Goal: Task Accomplishment & Management: Use online tool/utility

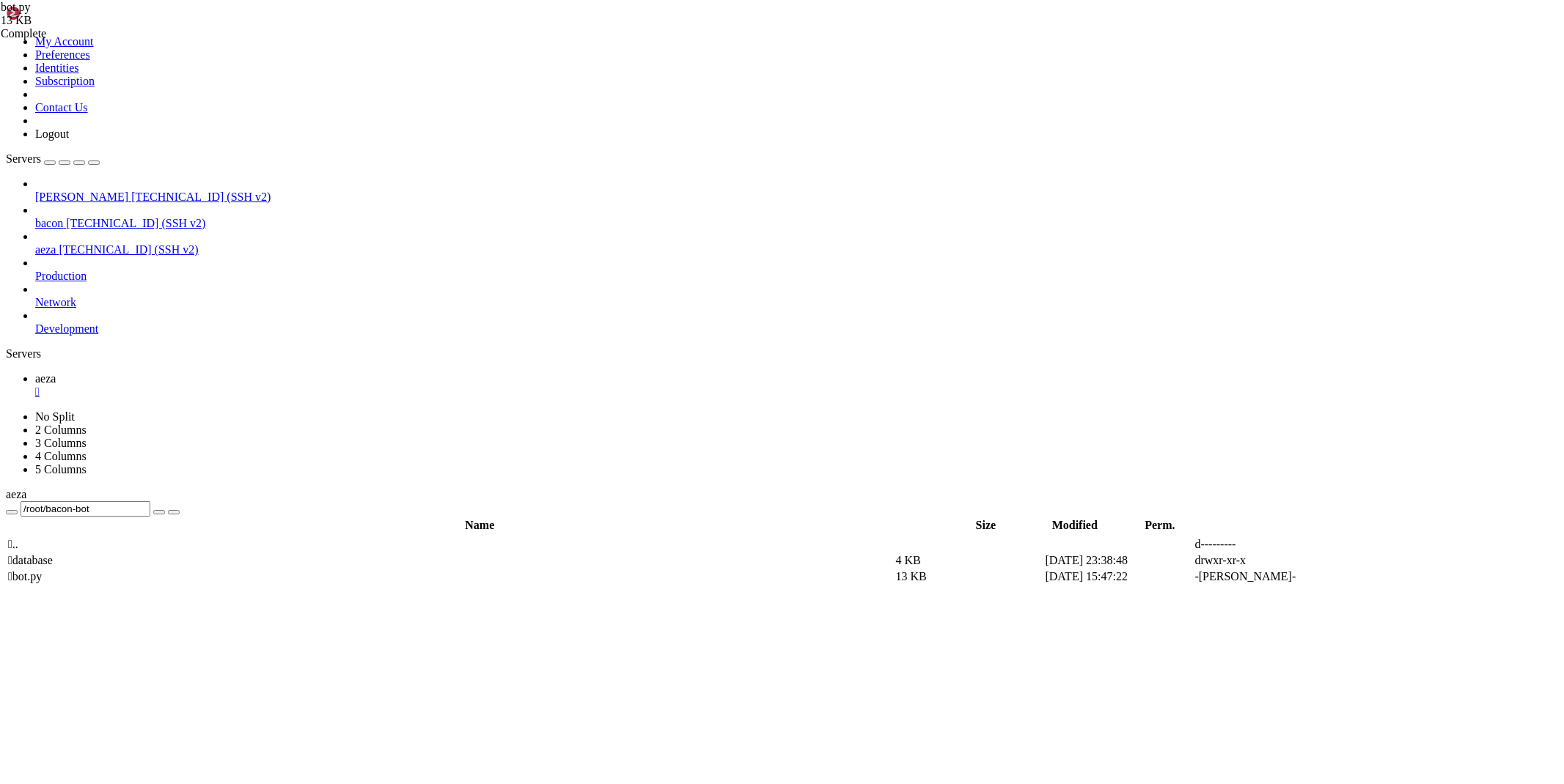
click at [246, 386] on div "" at bounding box center [797, 392] width 1523 height 13
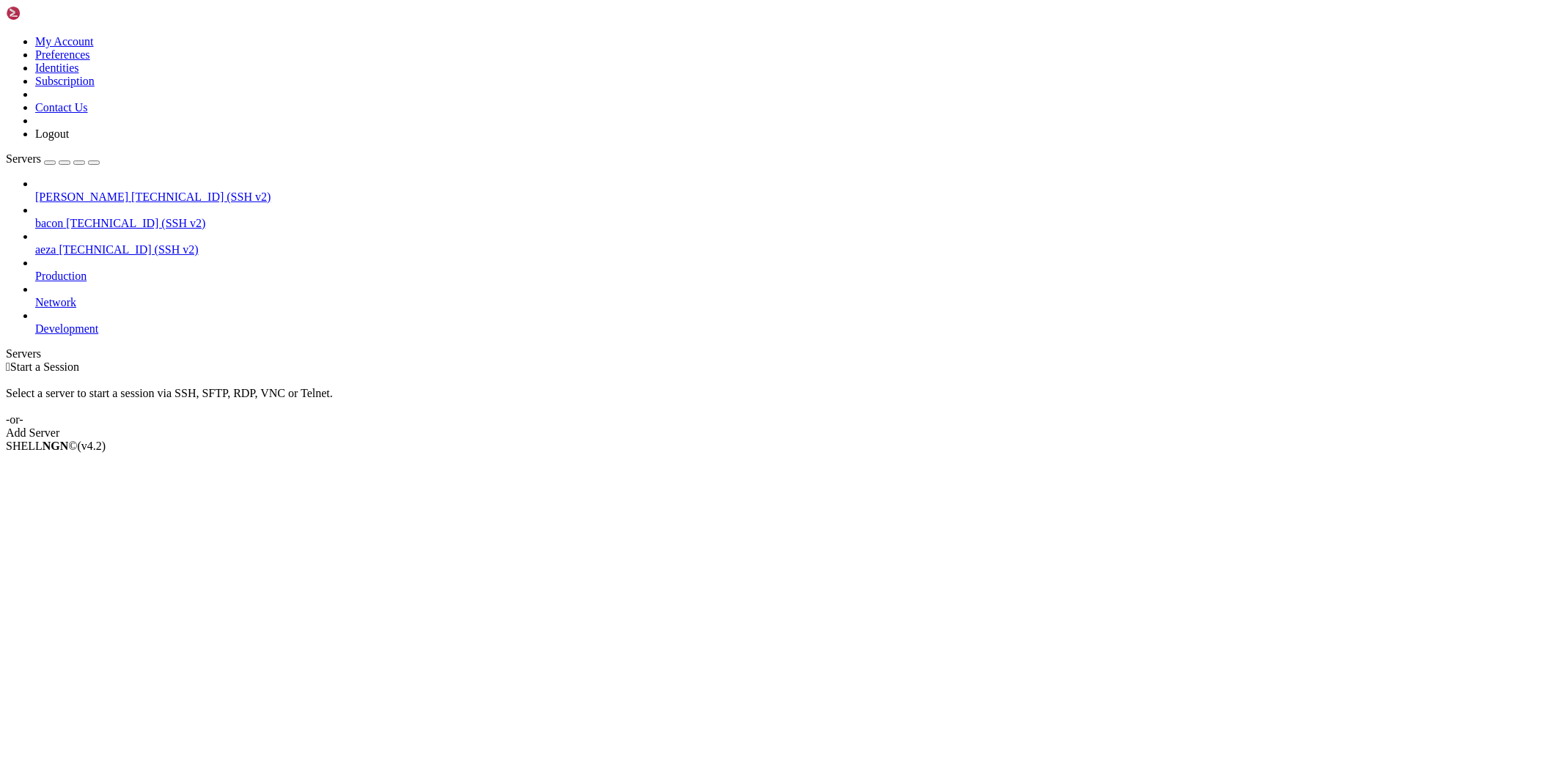
click at [78, 190] on span "[PERSON_NAME]" at bounding box center [82, 196] width 93 height 12
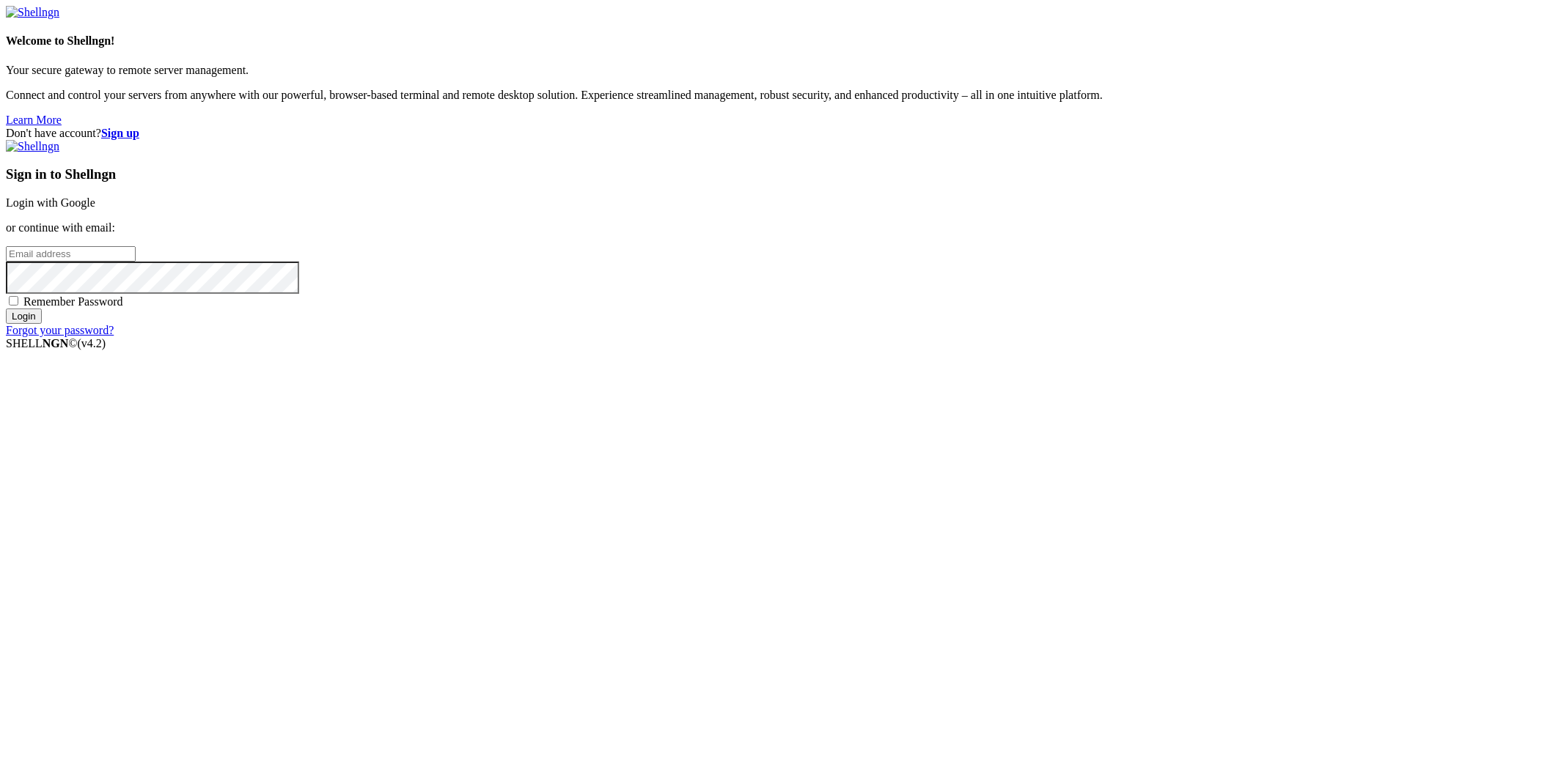
click at [238, 48] on div "Welcome to Shellngn! Your secure gateway to remote server management. Connect a…" at bounding box center [782, 67] width 1552 height 121
click at [95, 209] on link "Login with Google" at bounding box center [51, 203] width 90 height 12
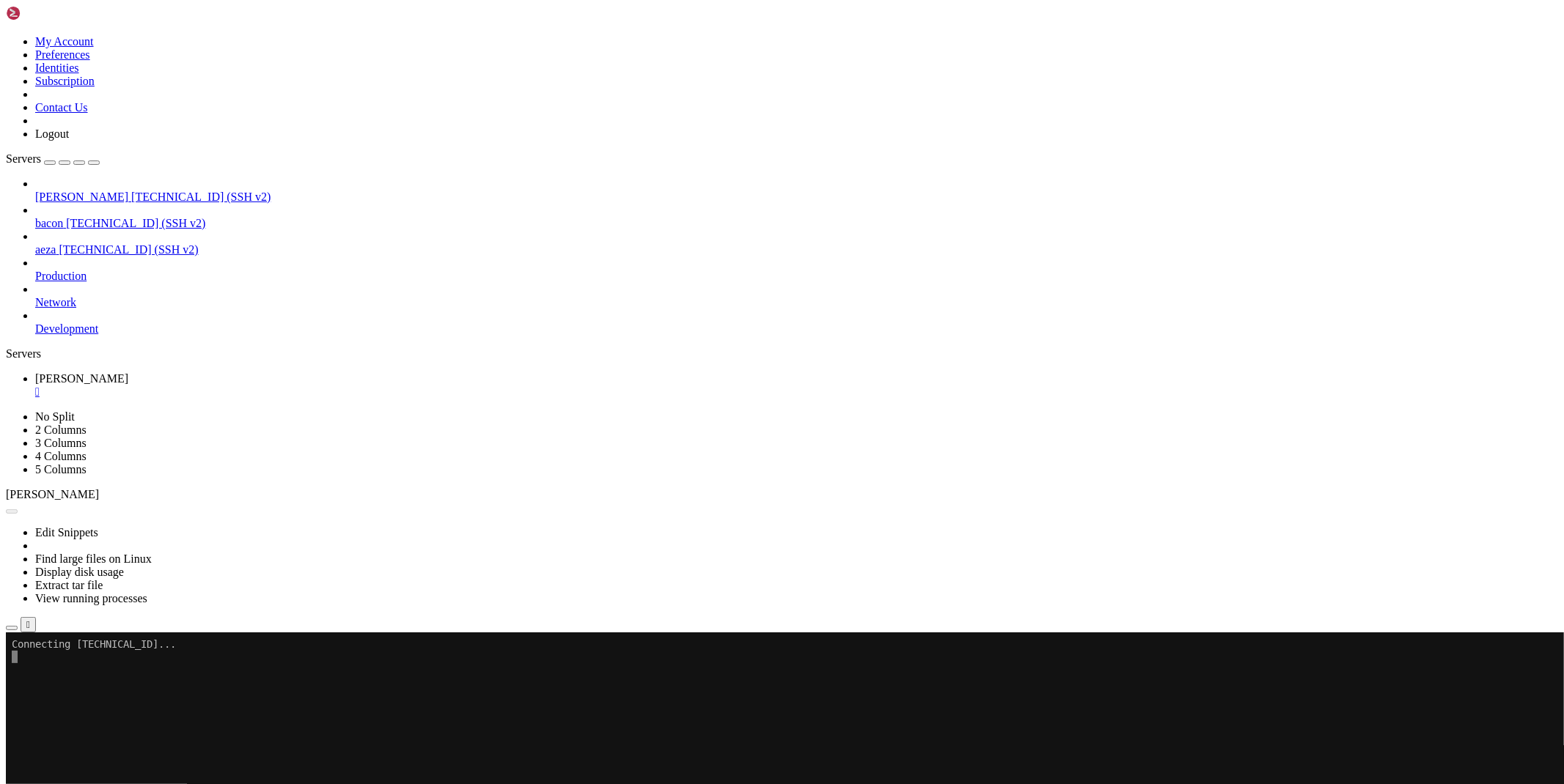
click at [12, 628] on icon "button" at bounding box center [12, 628] width 0 height 0
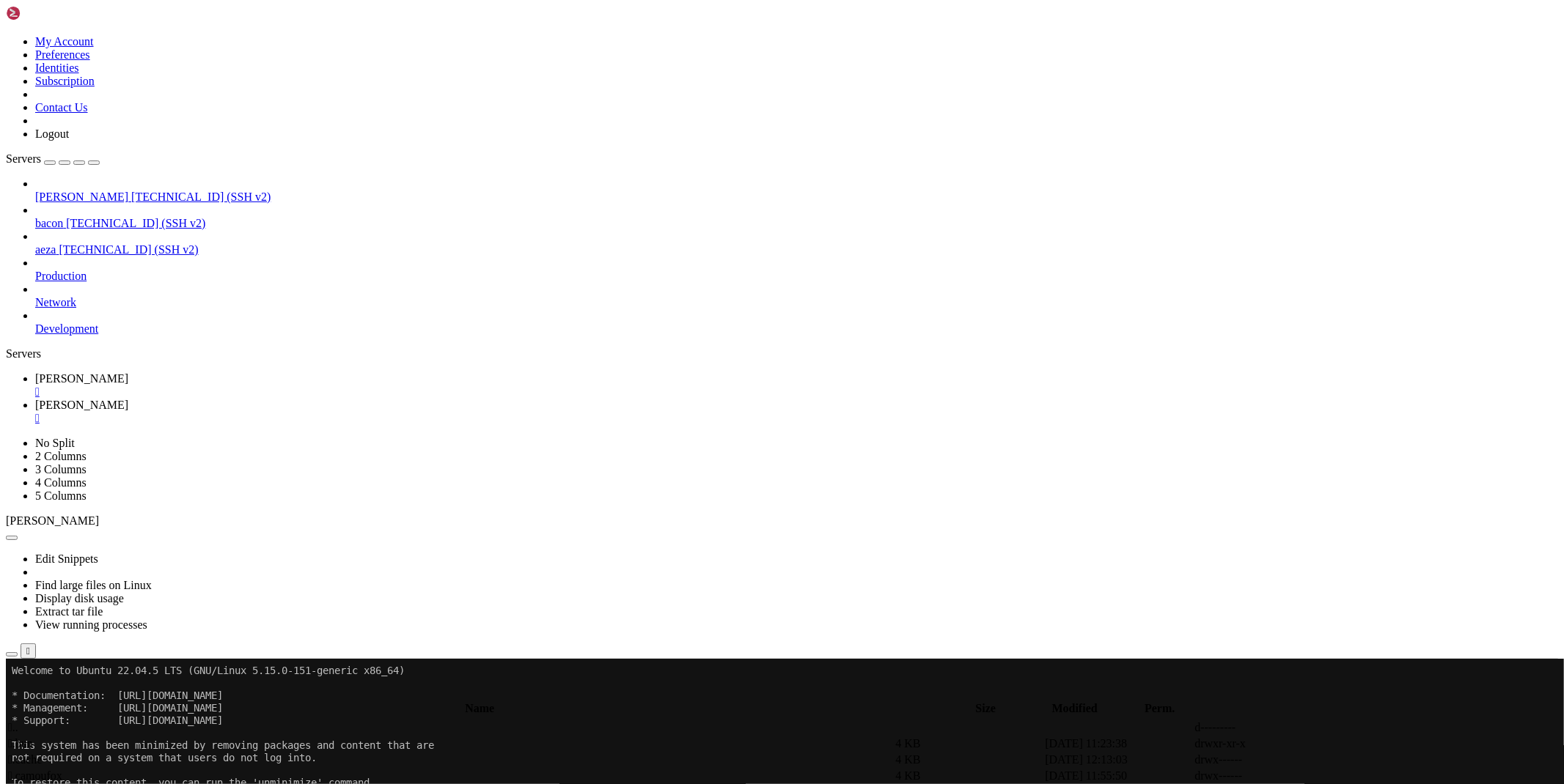
click at [222, 769] on td " turnstile" at bounding box center [450, 776] width 886 height 14
click at [1343, 760] on icon at bounding box center [1343, 760] width 0 height 0
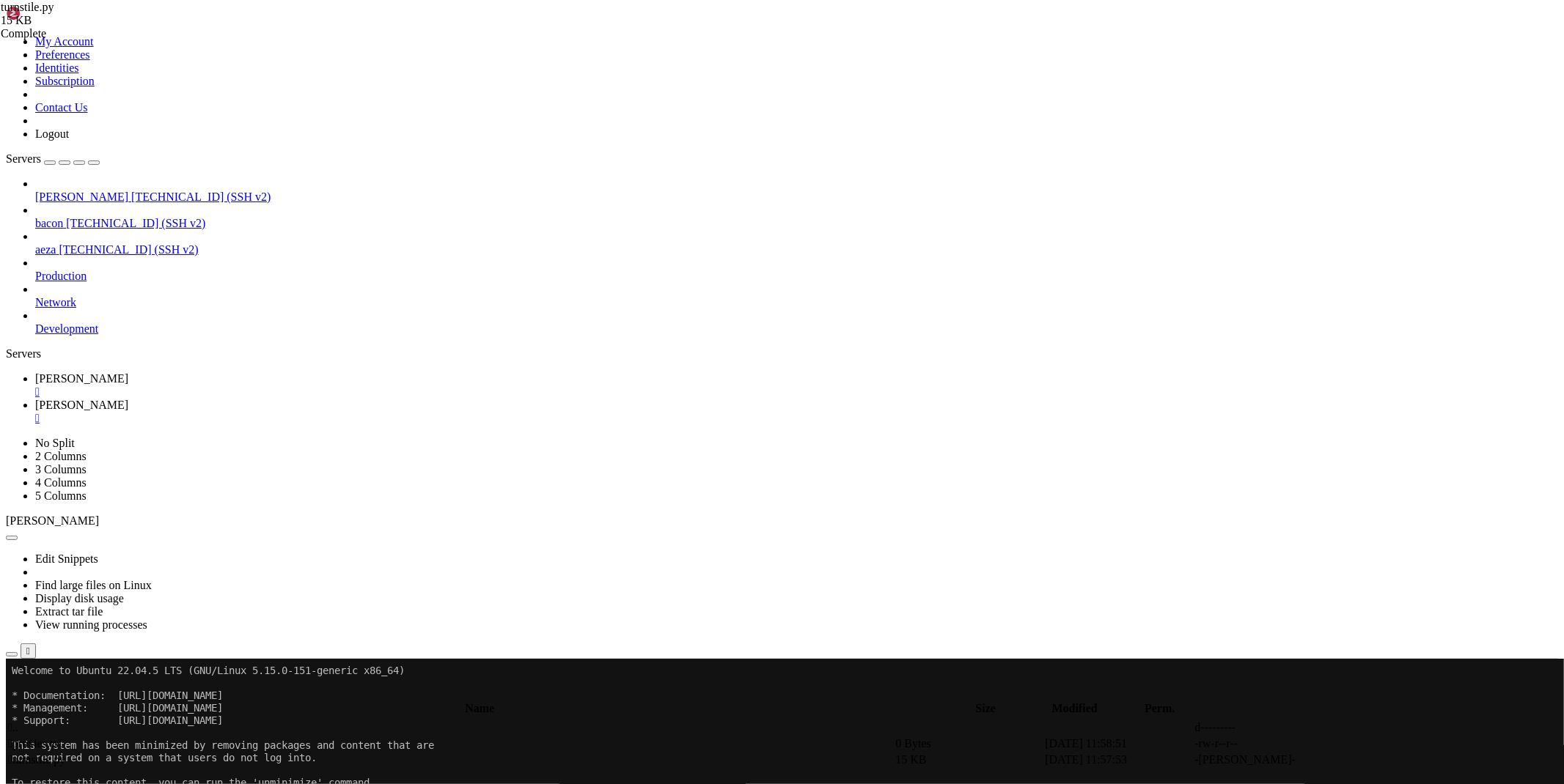
scroll to position [1214, 0]
drag, startPoint x: 1477, startPoint y: 775, endPoint x: 1498, endPoint y: 777, distance: 21.1
copy span "[TECHNICAL_ID]"
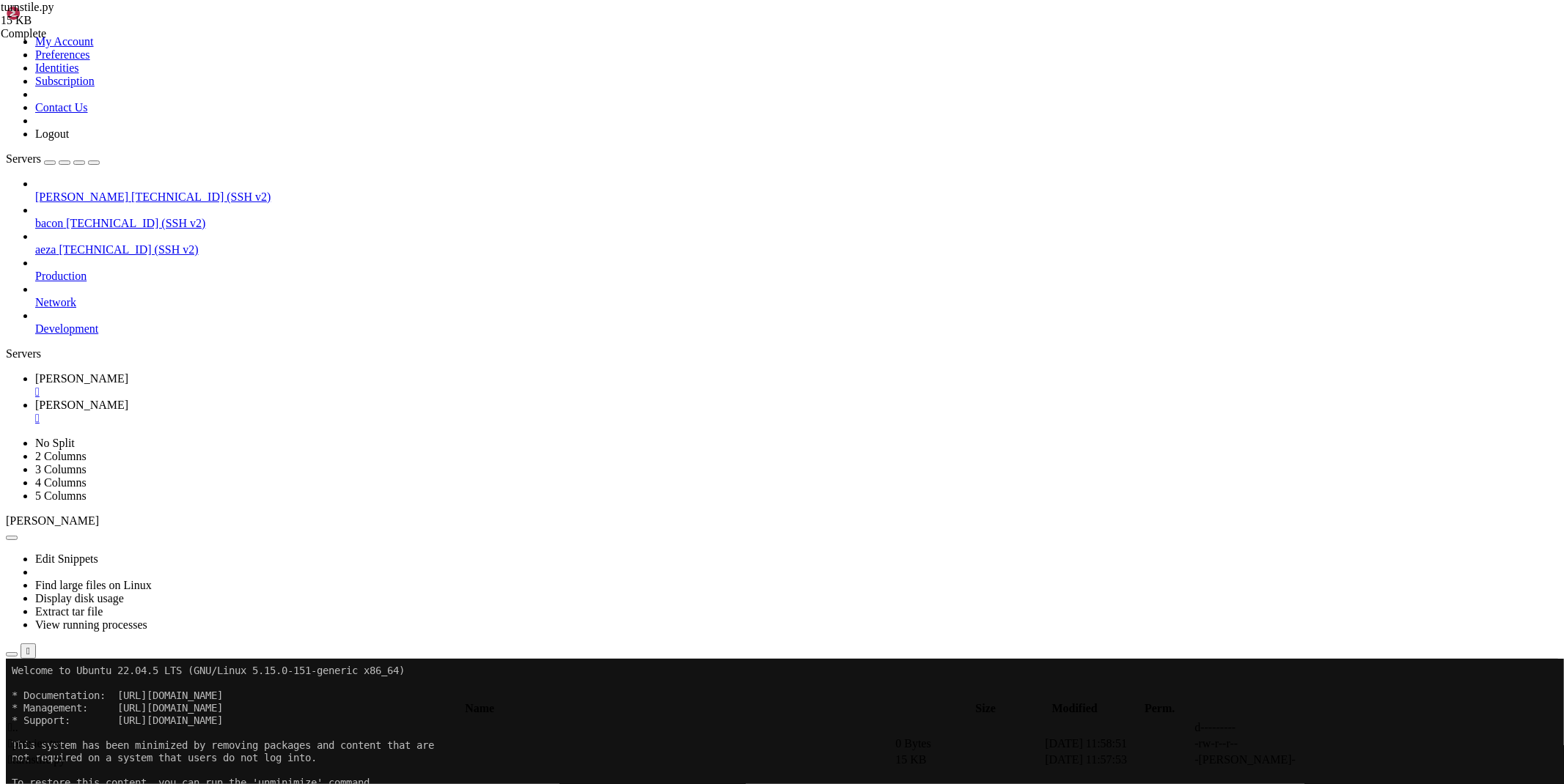
drag, startPoint x: 207, startPoint y: 14, endPoint x: 223, endPoint y: 28, distance: 21.3
click at [36, 372] on icon at bounding box center [36, 379] width 0 height 12
click at [288, 399] on link "[PERSON_NAME] " at bounding box center [797, 412] width 1523 height 27
click at [19, 721] on span " .." at bounding box center [13, 727] width 11 height 12
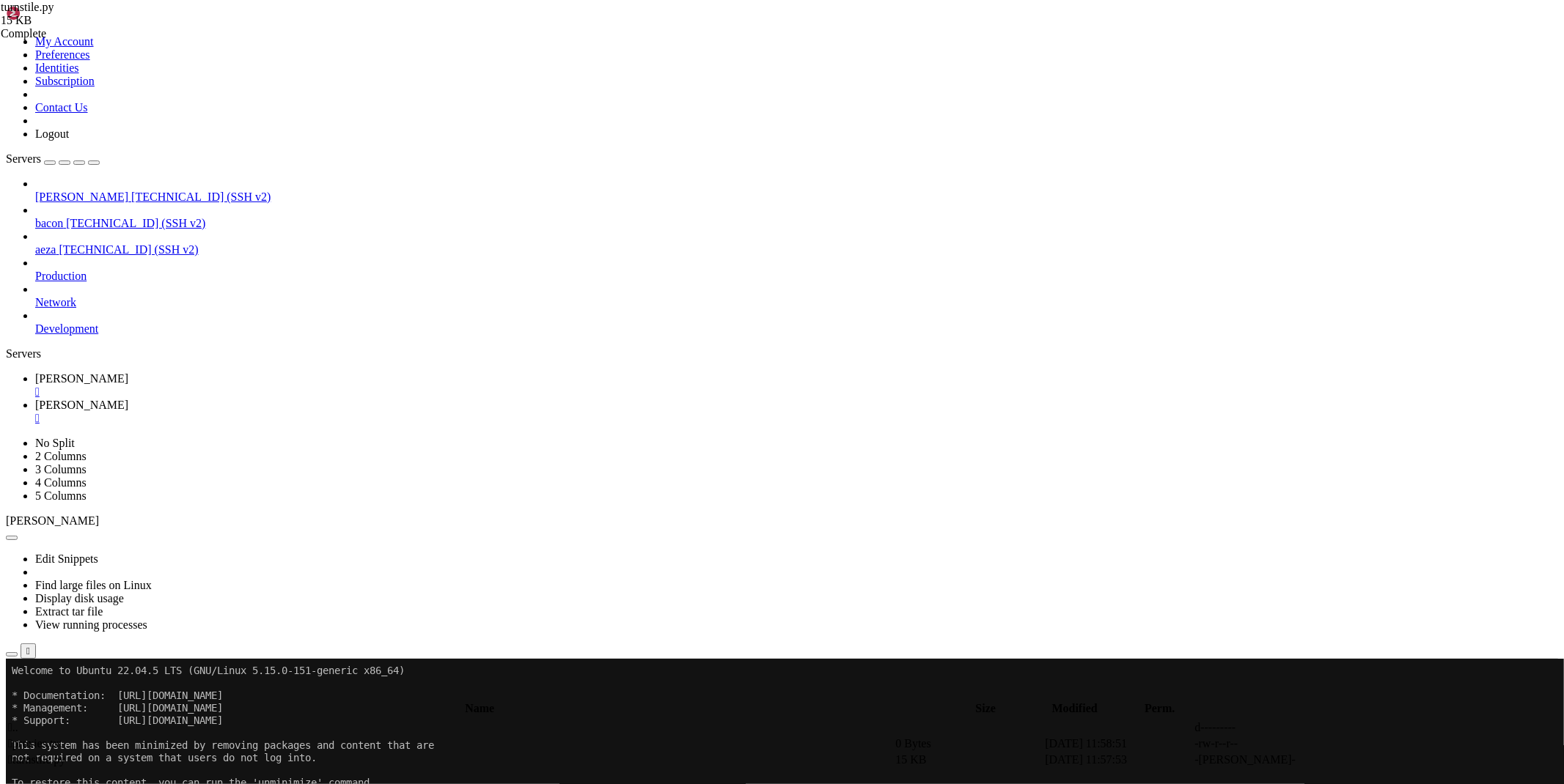
click at [12, 721] on span "" at bounding box center [10, 727] width 4 height 12
click at [213, 721] on td " .." at bounding box center [450, 728] width 886 height 14
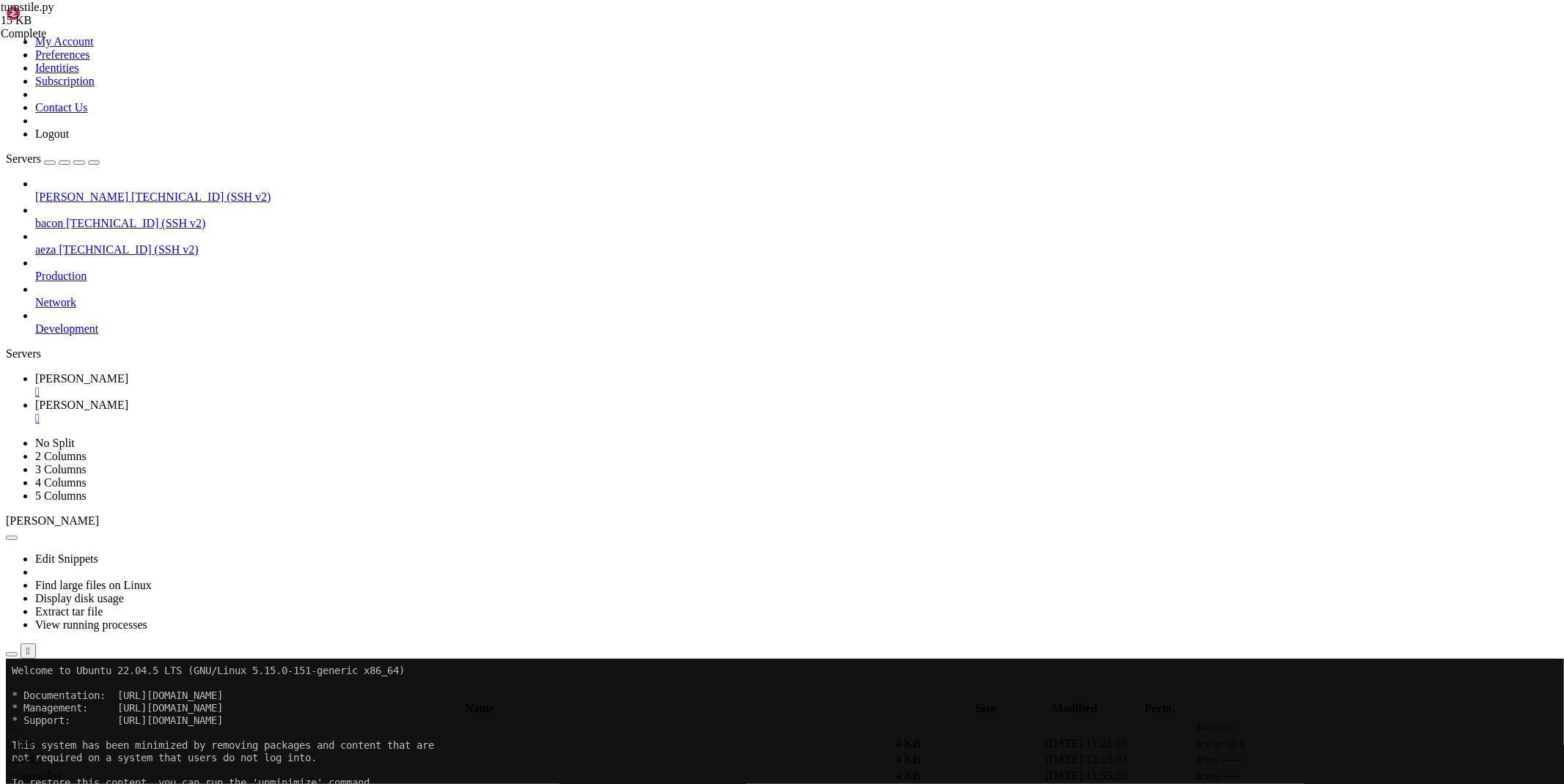
click at [222, 372] on link "[PERSON_NAME] " at bounding box center [797, 386] width 1523 height 27
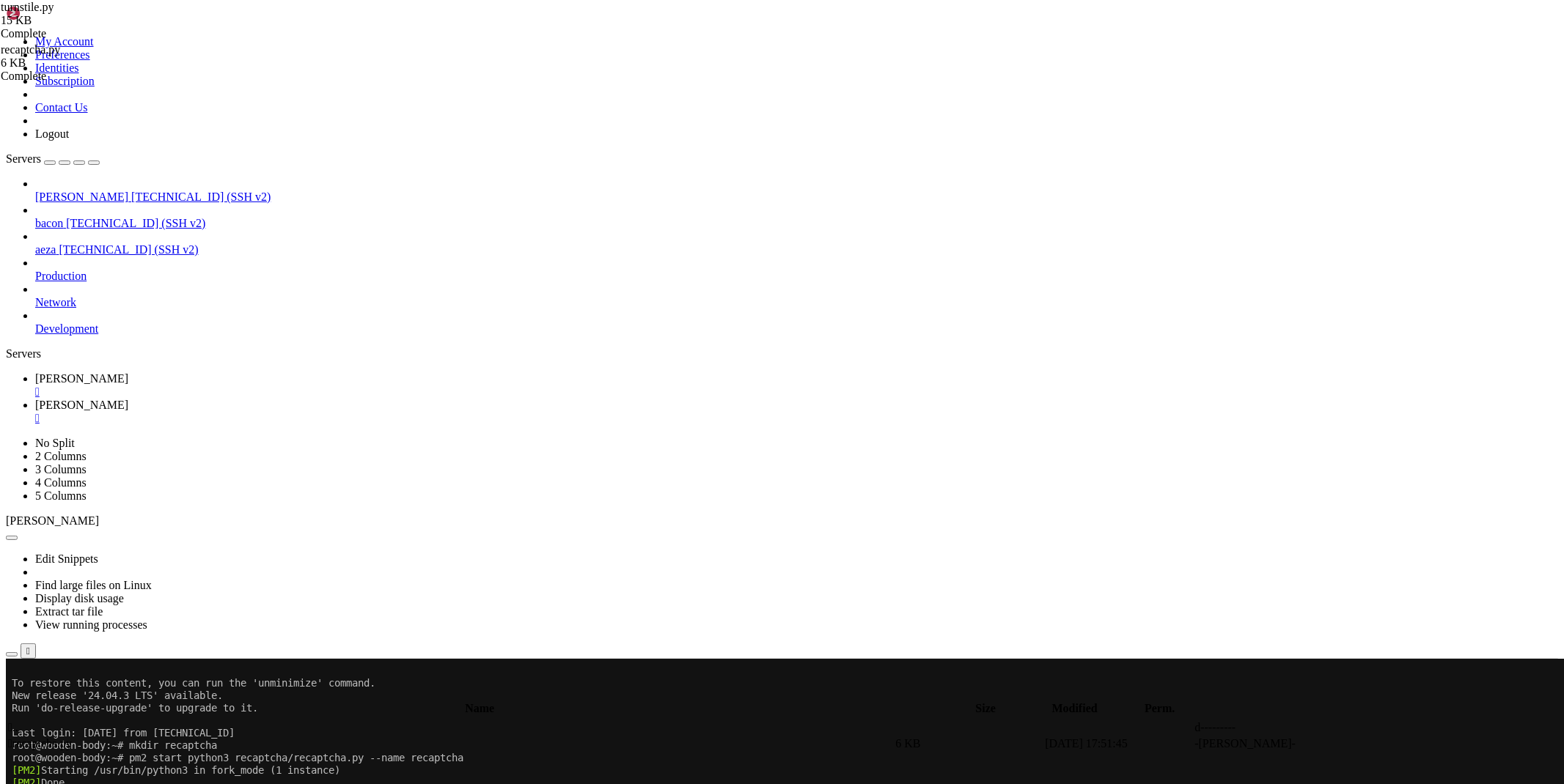
scroll to position [99, 0]
copy x-row "aiohttp"
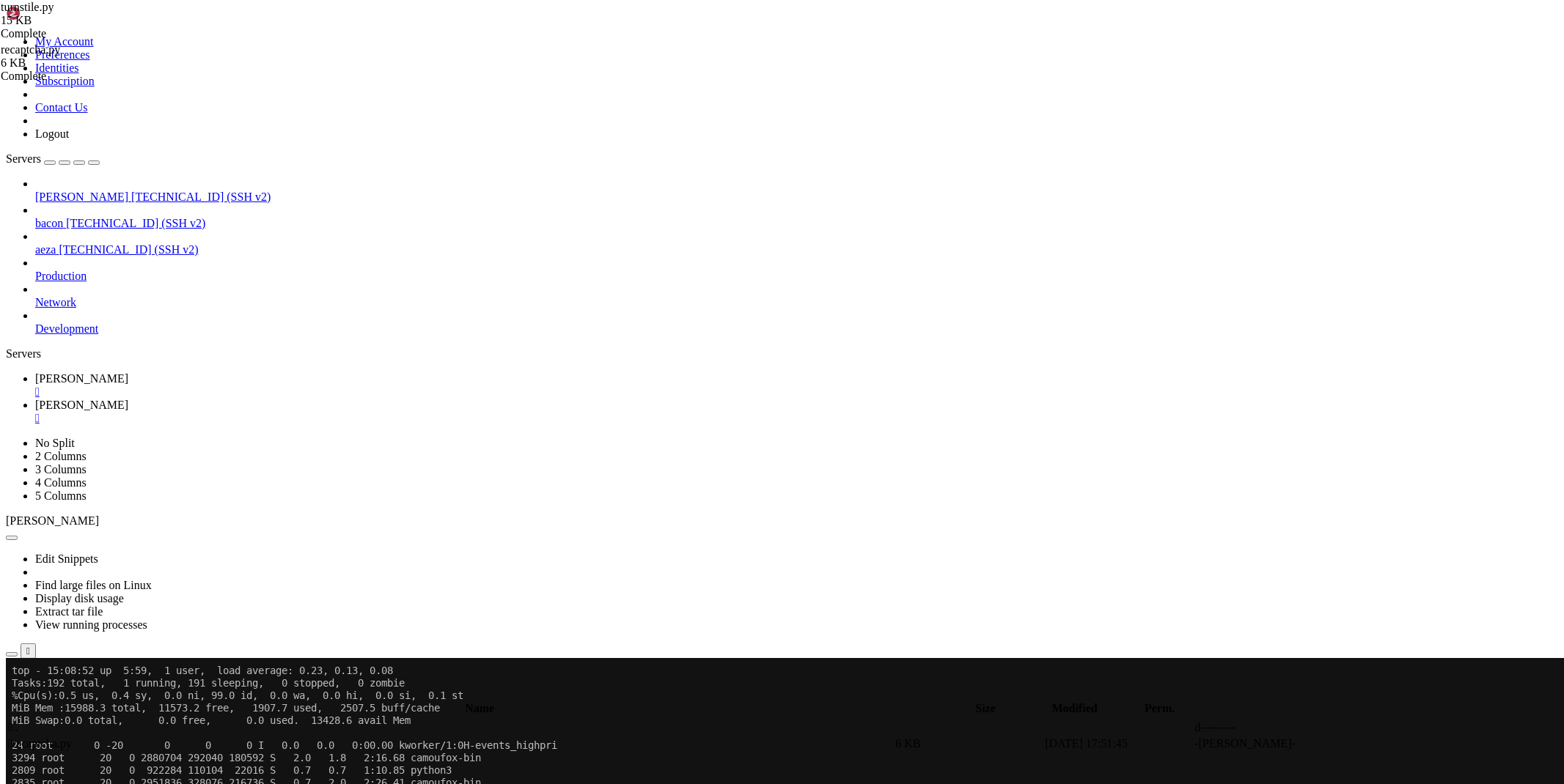
scroll to position [1544, 0]
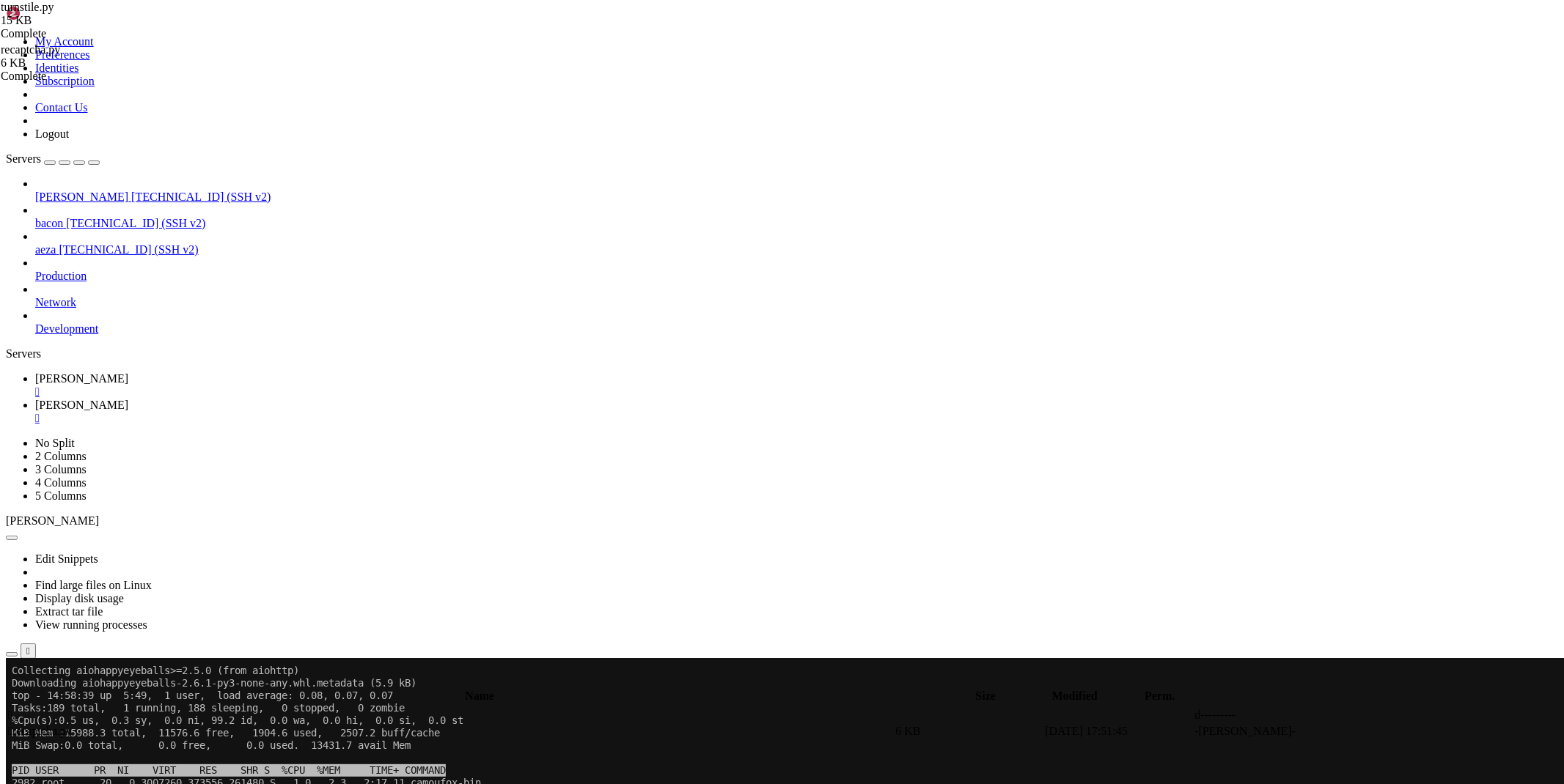
scroll to position [1476, 0]
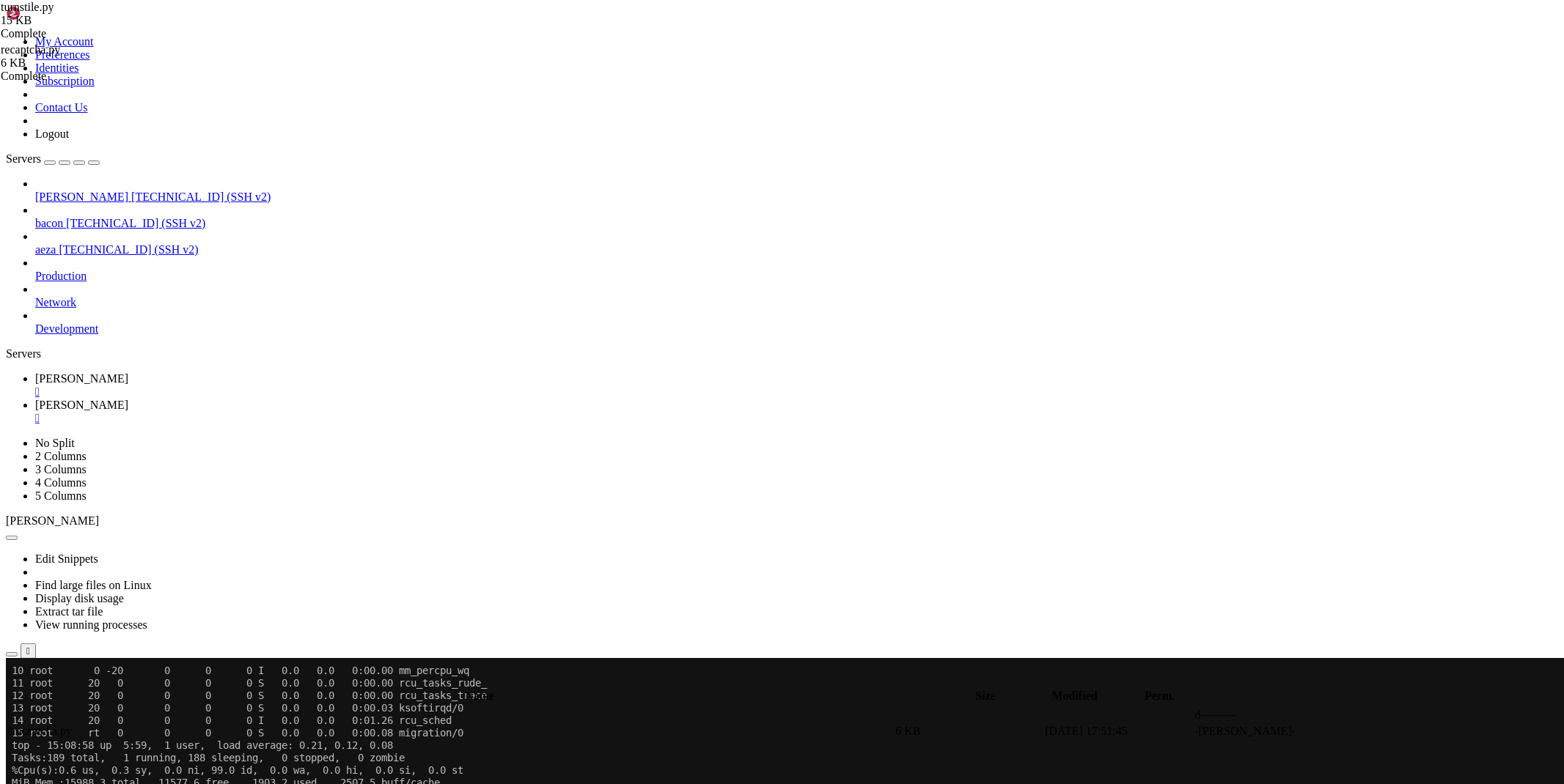
click at [36, 399] on icon at bounding box center [36, 405] width 0 height 12
click at [1343, 732] on icon at bounding box center [1343, 732] width 0 height 0
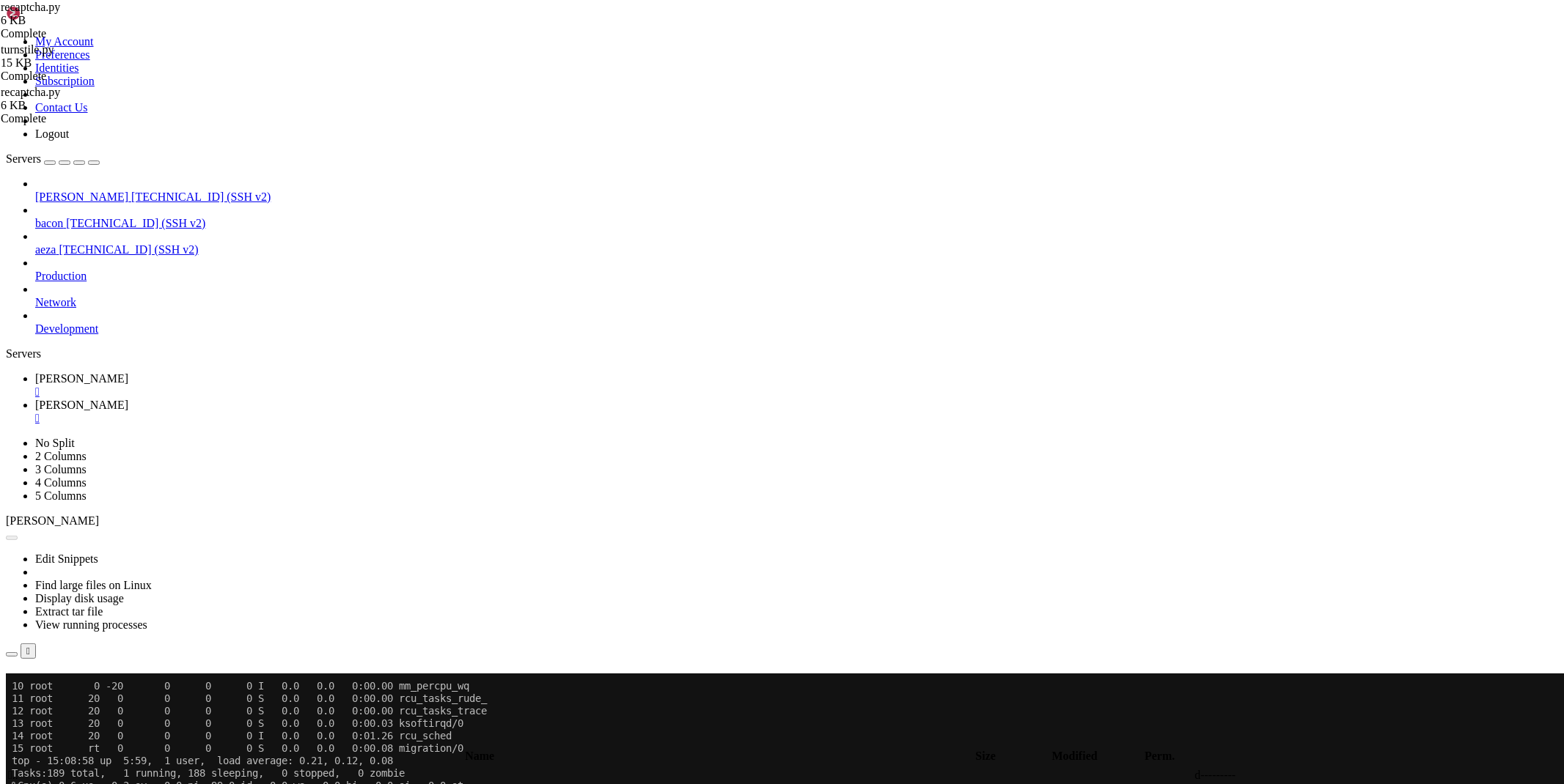
click at [12, 769] on span "" at bounding box center [10, 775] width 4 height 12
type input "/root"
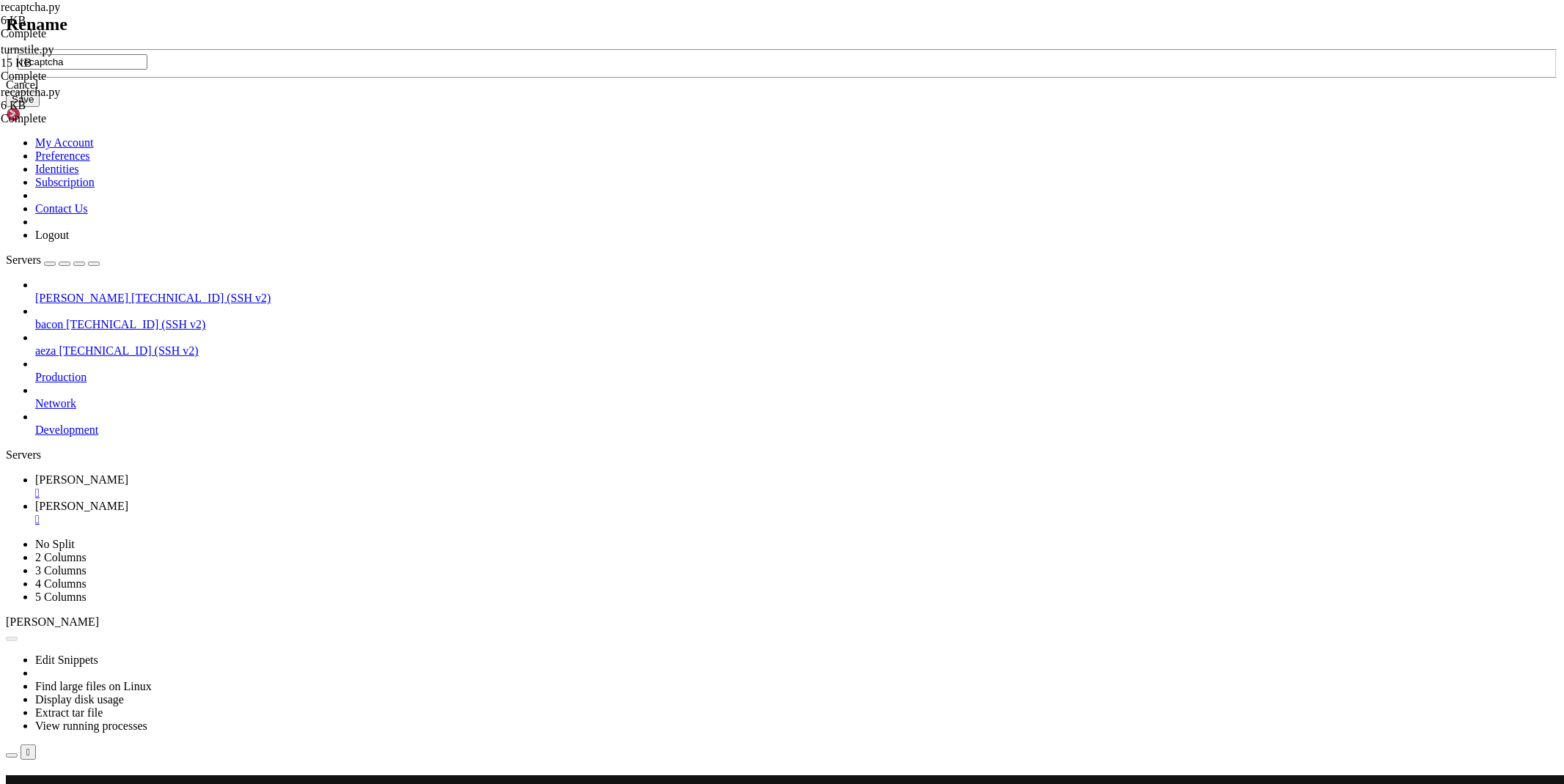
drag, startPoint x: 666, startPoint y: 390, endPoint x: 704, endPoint y: 507, distance: 123.0
click at [148, 69] on input "recaptcha" at bounding box center [83, 61] width 130 height 15
type input "captcha"
click at [40, 107] on button "Save" at bounding box center [23, 99] width 34 height 15
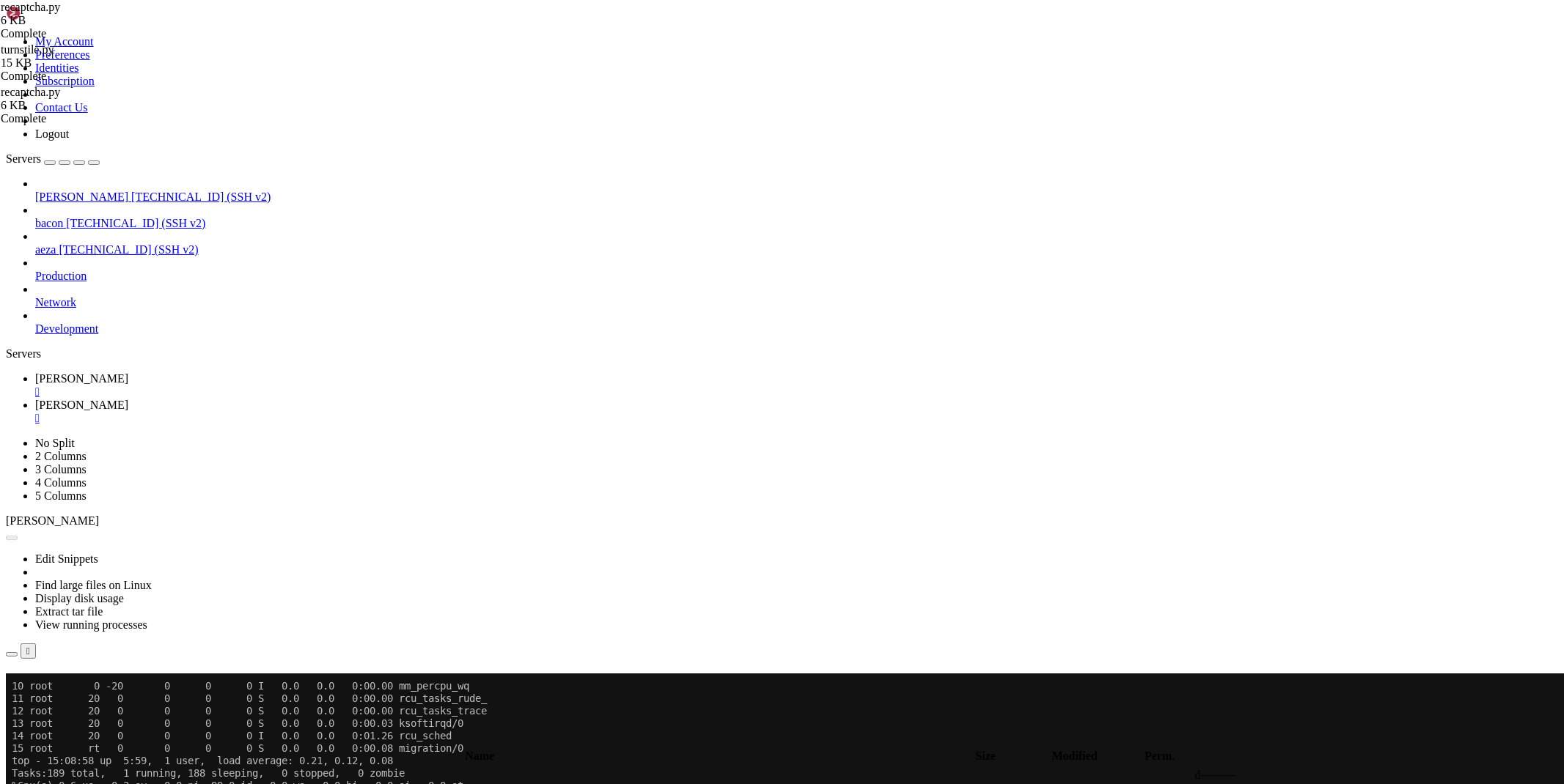
type input "/root/captcha"
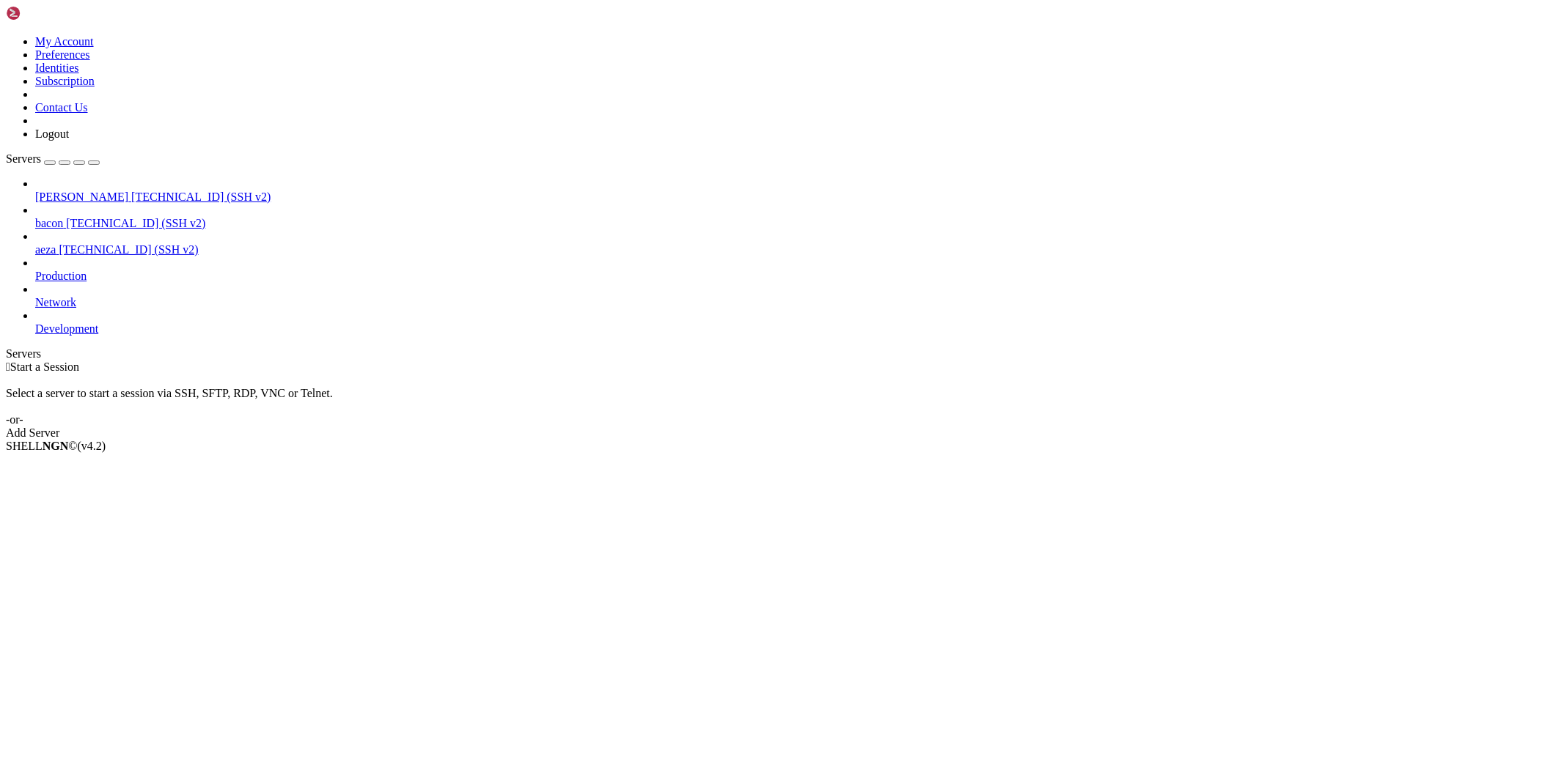
click at [132, 190] on span "[TECHNICAL_ID] (SSH v2)" at bounding box center [201, 196] width 140 height 12
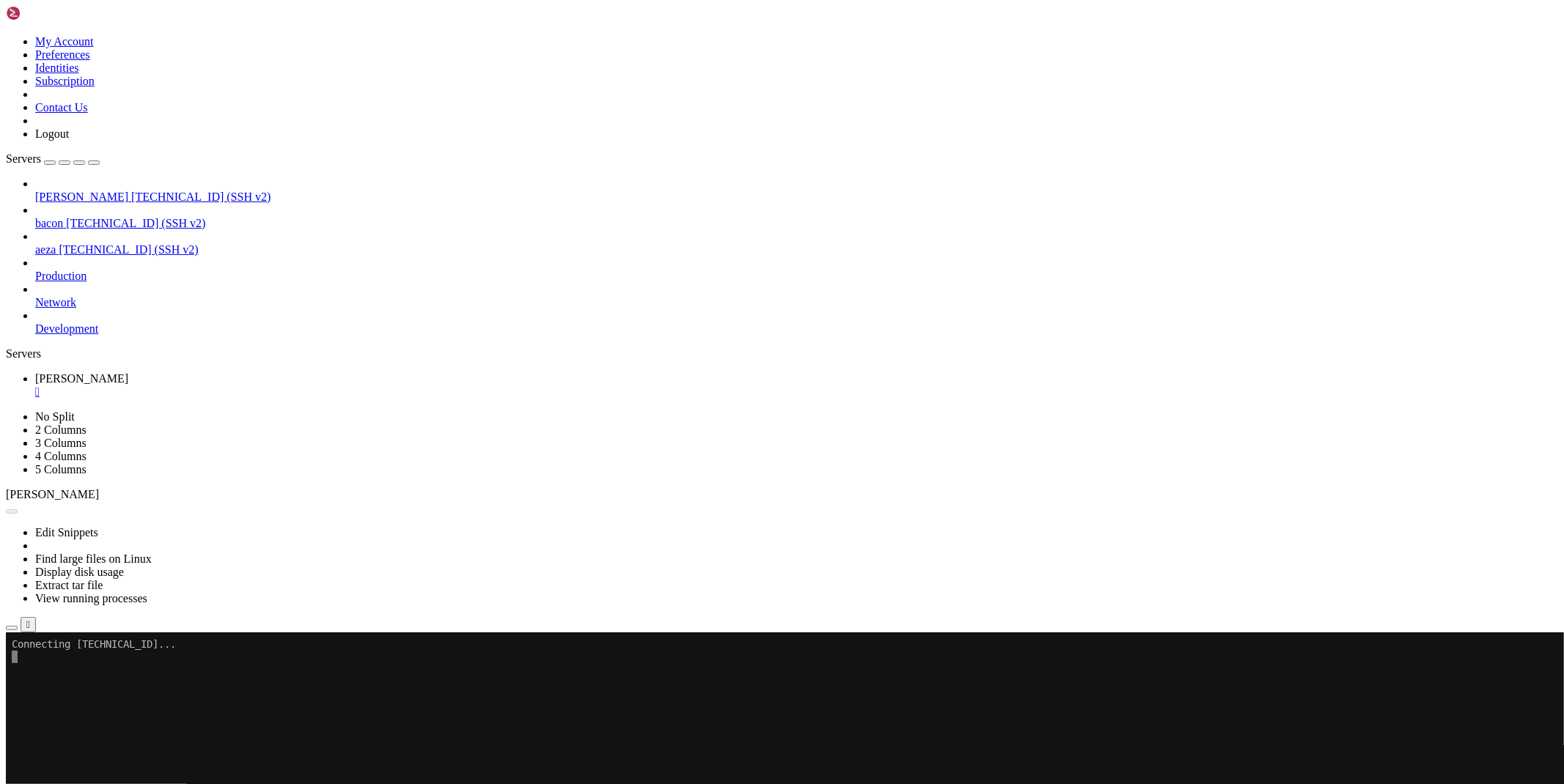
drag, startPoint x: 1447, startPoint y: 777, endPoint x: 1498, endPoint y: 772, distance: 51.2
click at [1498, 672] on div "[TECHNICAL_ID] Connecting" at bounding box center [782, 659] width 1552 height 27
copy span "[TECHNICAL_ID]"
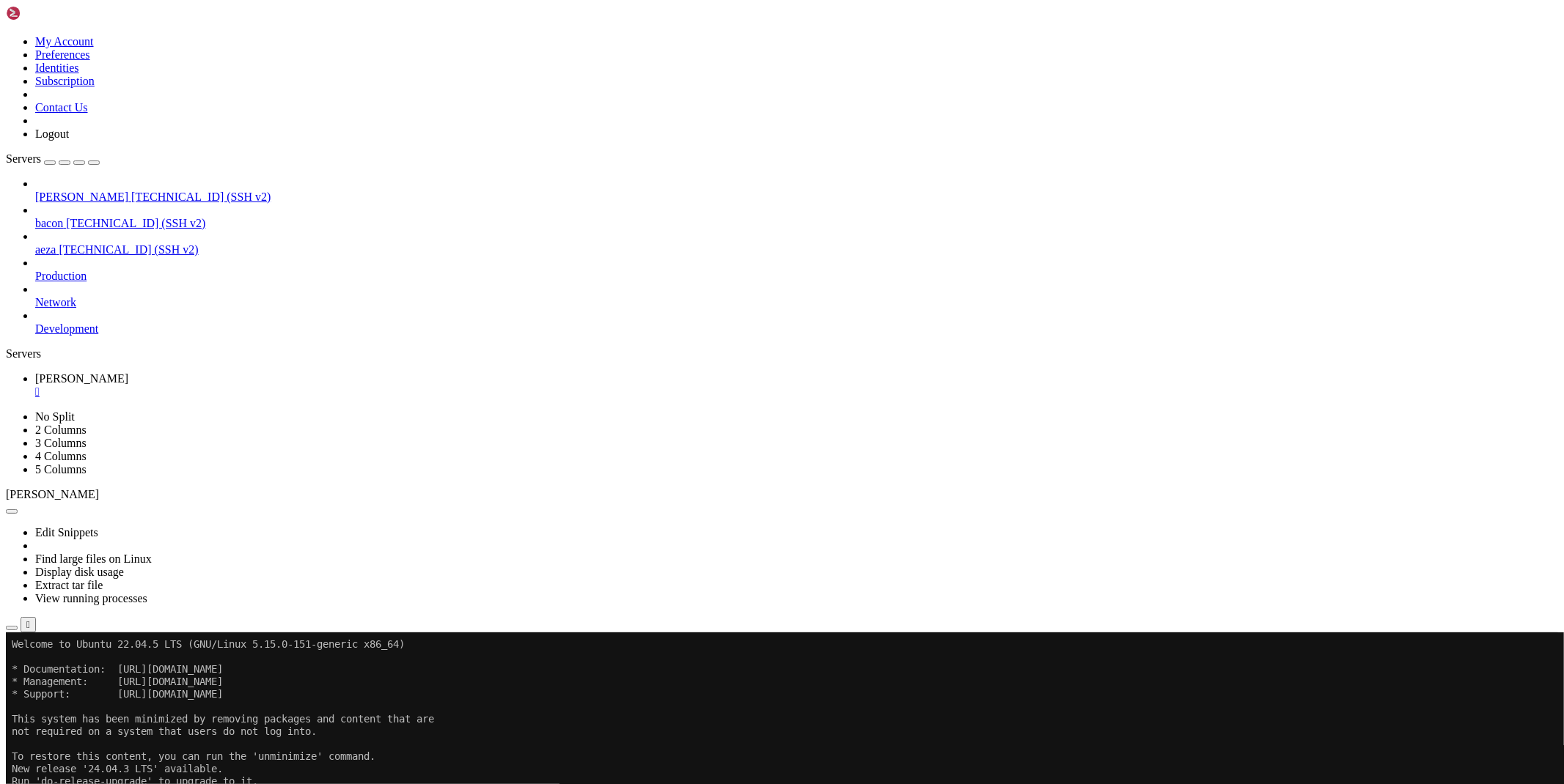
click at [12, 628] on icon "button" at bounding box center [12, 628] width 0 height 0
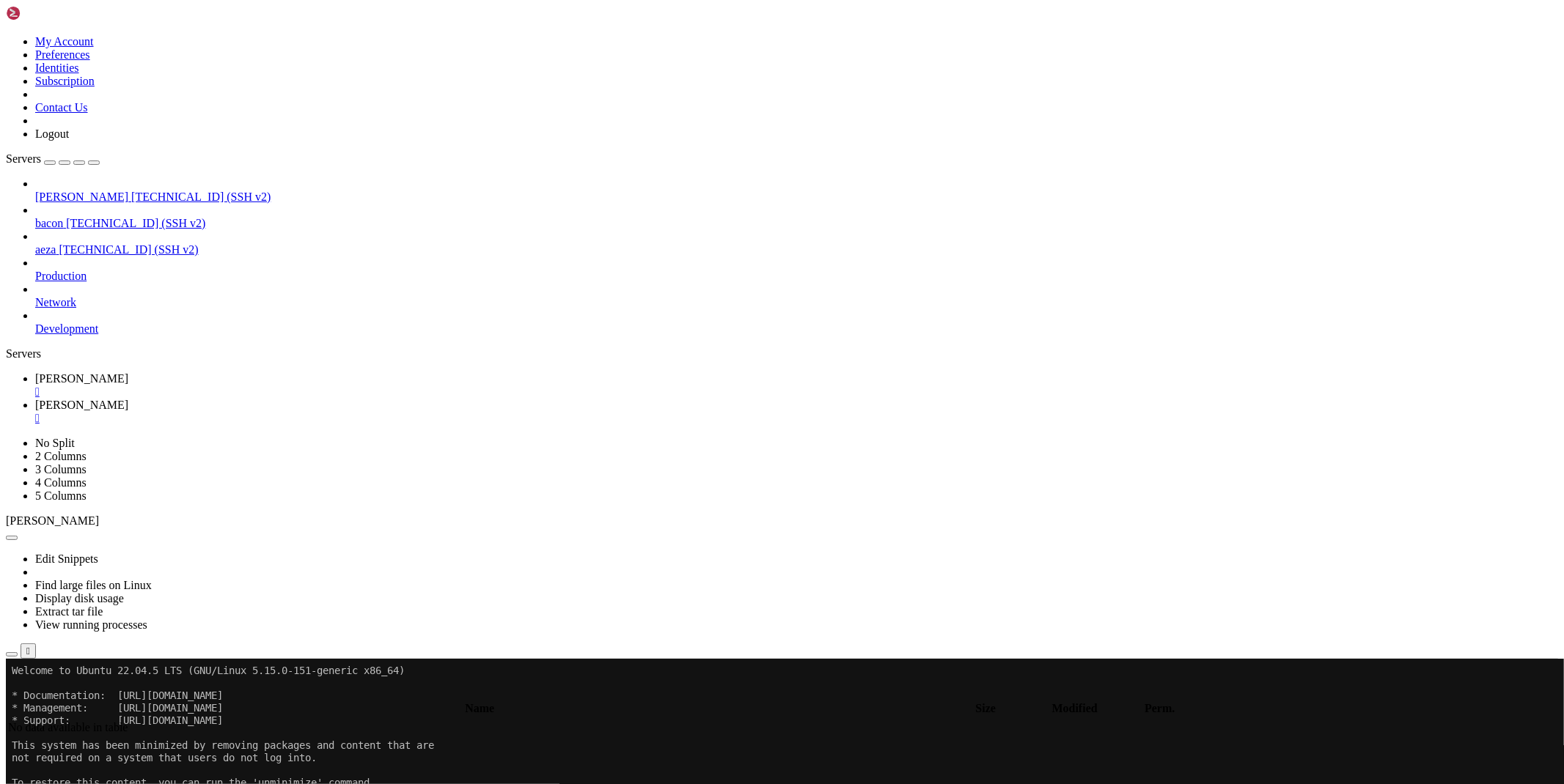
type input "/root"
